Goal: Task Accomplishment & Management: Use online tool/utility

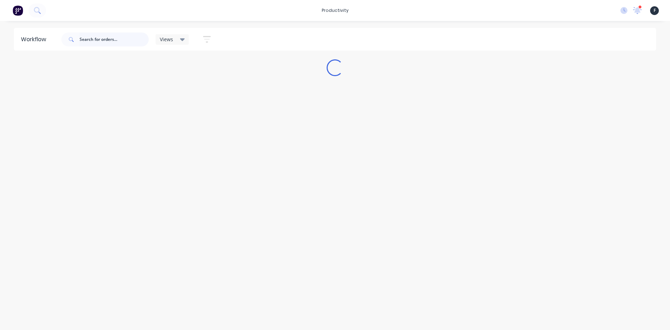
click at [116, 43] on input "text" at bounding box center [114, 39] width 69 height 14
type input "48178"
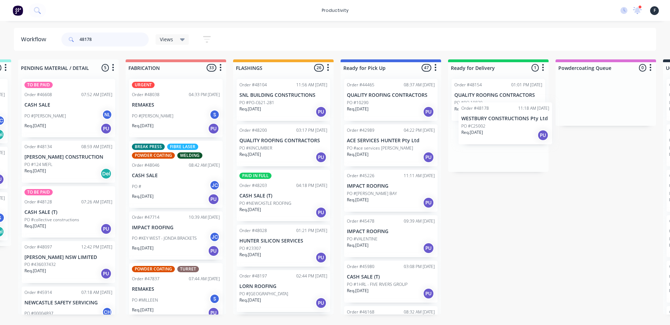
drag, startPoint x: 472, startPoint y: 110, endPoint x: 492, endPoint y: 139, distance: 35.1
click at [492, 139] on div "Submitted 3 Sort By Created date Required date Order number Customer name Most …" at bounding box center [365, 186] width 1164 height 255
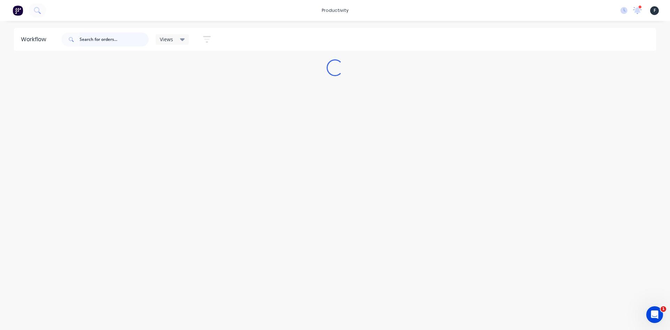
click at [128, 40] on input "text" at bounding box center [114, 39] width 69 height 14
type input "48178"
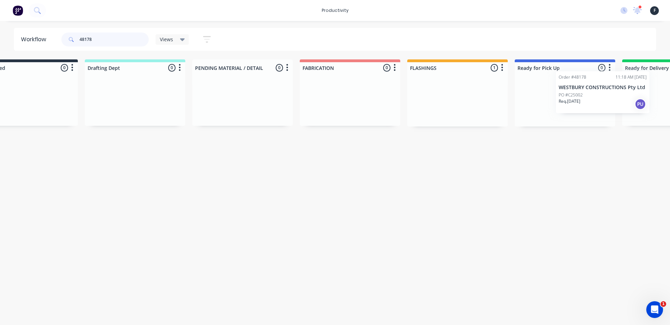
scroll to position [0, 105]
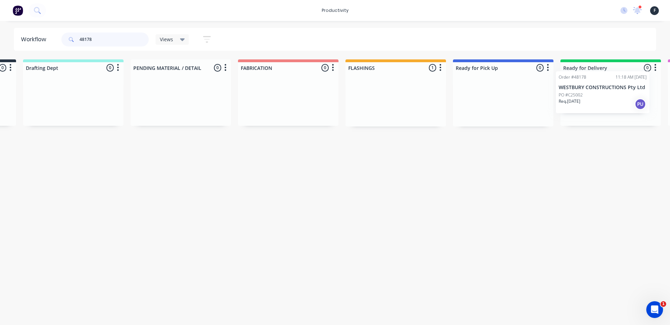
drag, startPoint x: 497, startPoint y: 116, endPoint x: 606, endPoint y: 106, distance: 108.9
click at [606, 106] on div "Submitted 0 Sort By Created date Required date Order number Customer name Most …" at bounding box center [476, 92] width 1164 height 67
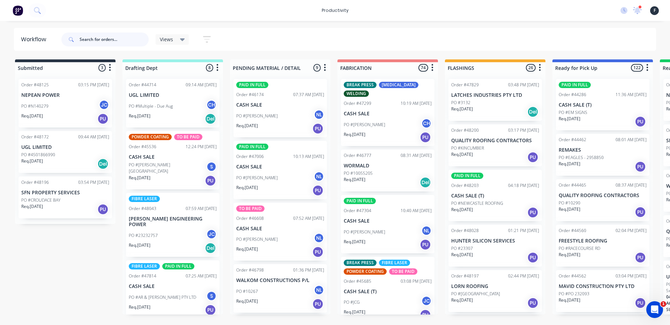
click at [98, 36] on input "text" at bounding box center [114, 39] width 69 height 14
type input "48184"
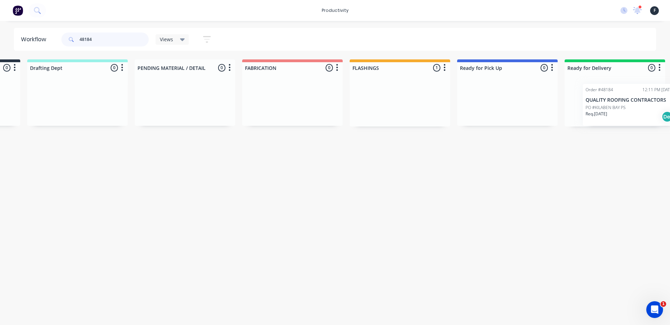
drag, startPoint x: 499, startPoint y: 106, endPoint x: 646, endPoint y: 110, distance: 147.3
click at [646, 110] on div "Submitted 0 Sort By Created date Required date Order number Customer name Most …" at bounding box center [481, 92] width 1164 height 67
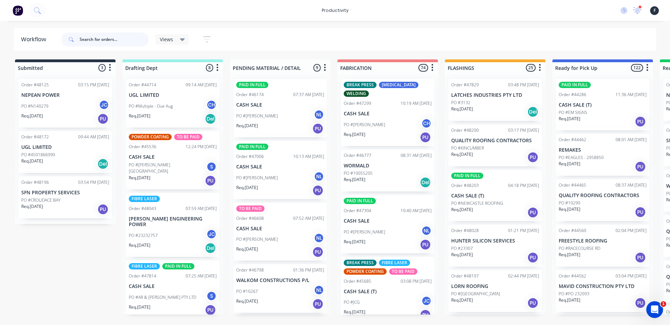
click at [88, 37] on input "text" at bounding box center [114, 39] width 69 height 14
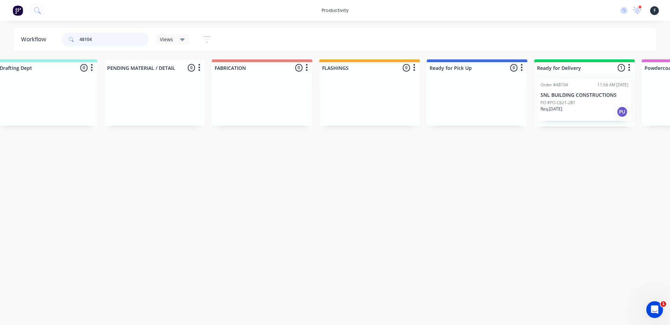
scroll to position [0, 127]
type input "48104"
click at [577, 105] on div "PO #PO-C621-281" at bounding box center [583, 102] width 88 height 6
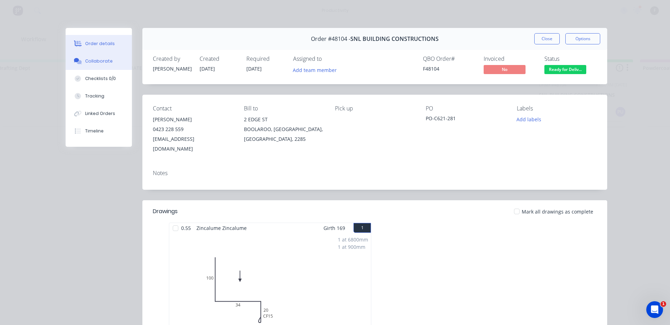
click at [95, 61] on div "Collaborate" at bounding box center [99, 61] width 28 height 6
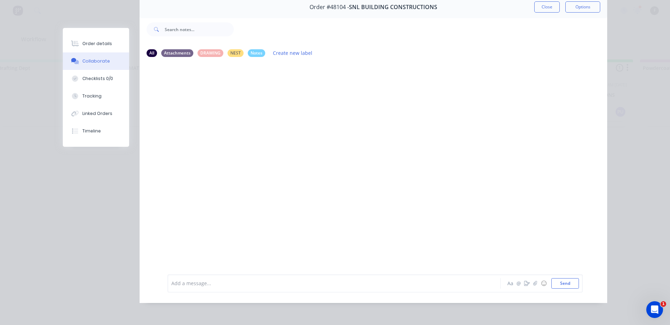
scroll to position [37, 0]
click at [201, 283] on div at bounding box center [324, 282] width 305 height 7
click at [534, 5] on button "Close" at bounding box center [546, 6] width 25 height 11
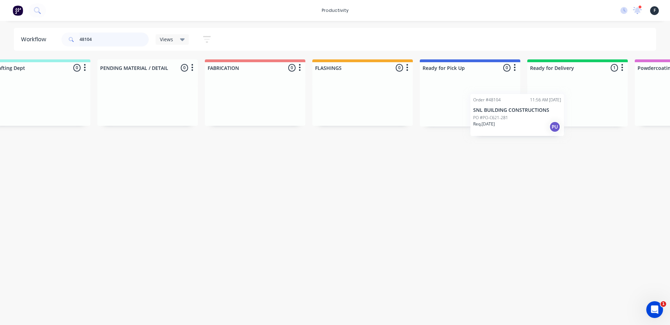
scroll to position [0, 134]
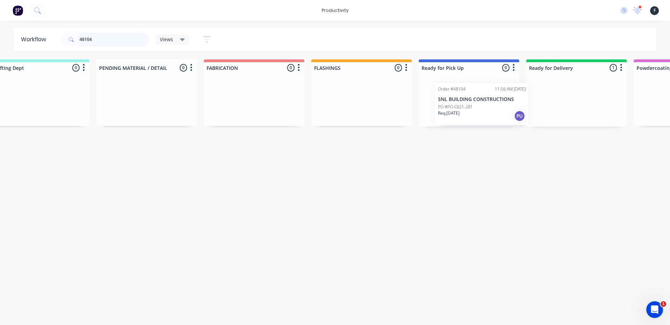
drag, startPoint x: 591, startPoint y: 88, endPoint x: 488, endPoint y: 94, distance: 102.8
click at [488, 94] on div "Submitted 0 Sort By Created date Required date Order number Customer name Most …" at bounding box center [443, 92] width 1164 height 67
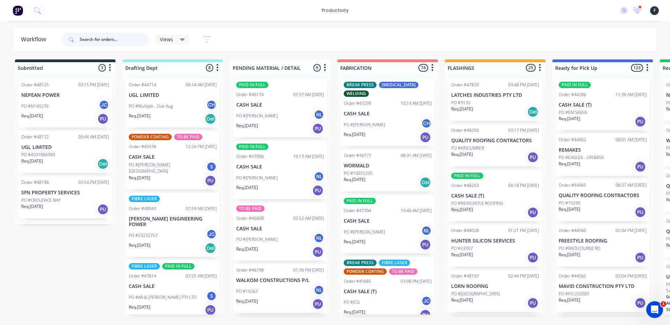
click at [95, 37] on input "text" at bounding box center [114, 39] width 69 height 14
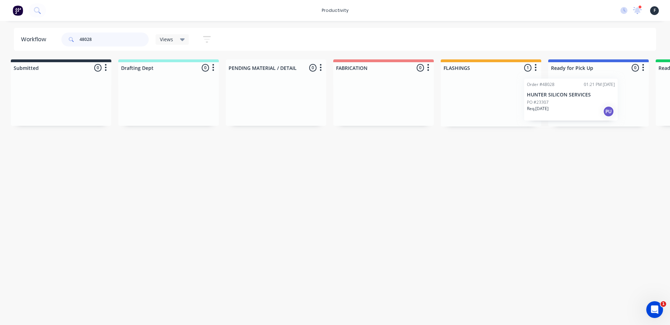
scroll to position [0, 7]
drag, startPoint x: 549, startPoint y: 103, endPoint x: 593, endPoint y: 103, distance: 44.0
click at [593, 103] on div "Submitted 0 Sort By Created date Required date Order number Customer name Most …" at bounding box center [570, 92] width 1164 height 67
type input "48028"
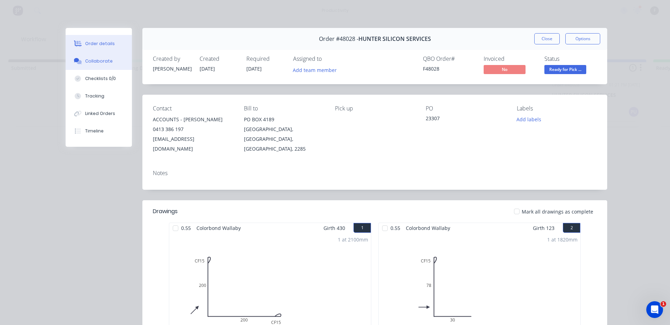
click at [94, 64] on div "Collaborate" at bounding box center [99, 61] width 28 height 6
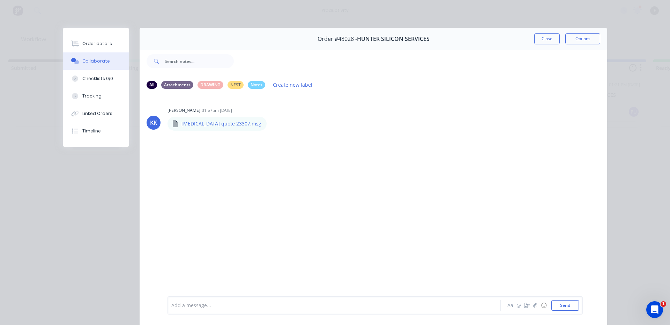
click at [294, 302] on div at bounding box center [324, 305] width 305 height 7
click at [543, 35] on button "Close" at bounding box center [546, 38] width 25 height 11
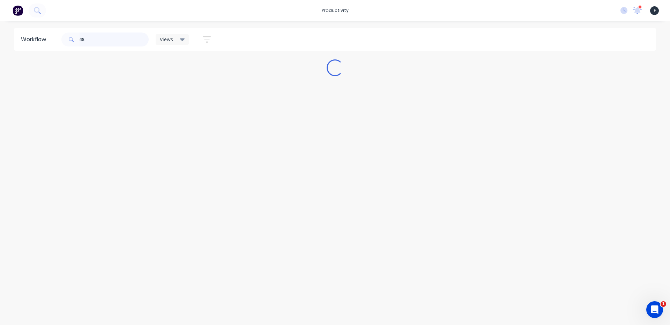
scroll to position [0, 0]
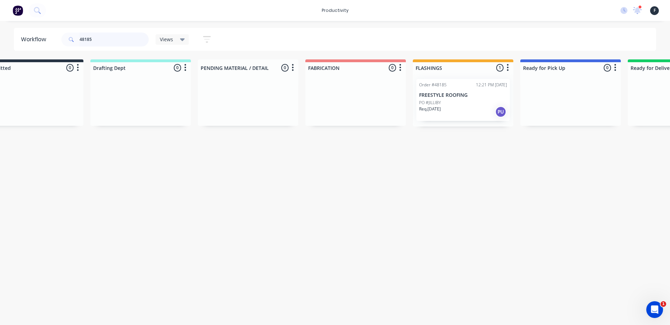
drag, startPoint x: 479, startPoint y: 110, endPoint x: 601, endPoint y: 107, distance: 121.5
click at [601, 107] on div "Submitted 0 Sort By Created date Required date Order number Customer name Most …" at bounding box center [545, 92] width 1164 height 67
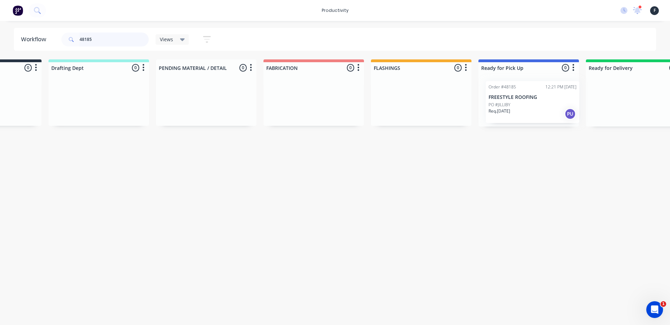
drag, startPoint x: 604, startPoint y: 107, endPoint x: 513, endPoint y: 110, distance: 91.1
click at [513, 110] on div "Submitted 0 Sort By Created date Required date Order number Customer name Most …" at bounding box center [503, 92] width 1164 height 67
type input "48185"
click at [510, 109] on div at bounding box center [526, 99] width 101 height 53
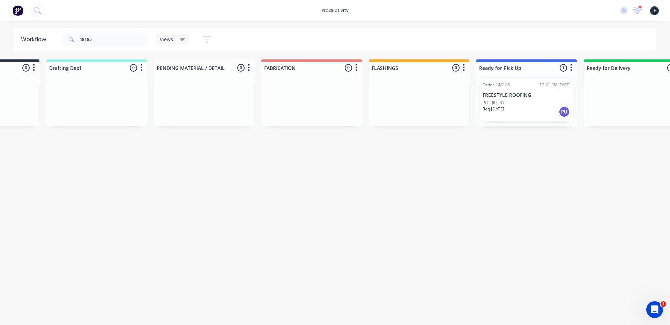
click at [536, 107] on div "Req. 30/09/25 PU" at bounding box center [527, 112] width 88 height 12
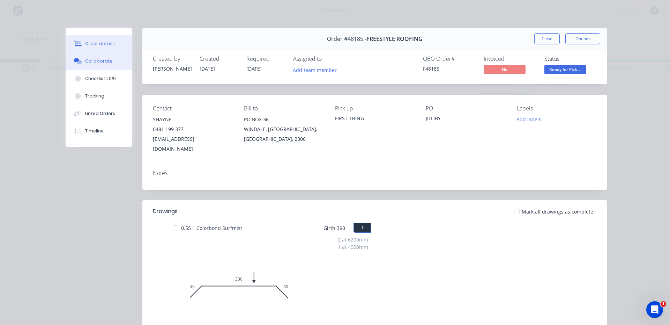
click at [103, 66] on button "Collaborate" at bounding box center [99, 60] width 66 height 17
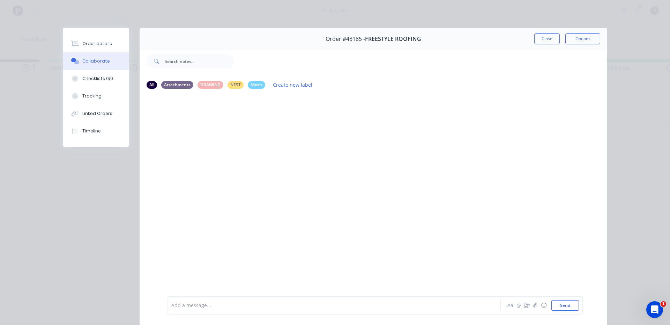
click at [63, 52] on button "Collaborate" at bounding box center [96, 60] width 66 height 17
click at [280, 313] on div "Add a message... Aa @ ☺ Send" at bounding box center [375, 305] width 415 height 18
click at [282, 309] on div at bounding box center [324, 305] width 305 height 7
